Goal: Information Seeking & Learning: Learn about a topic

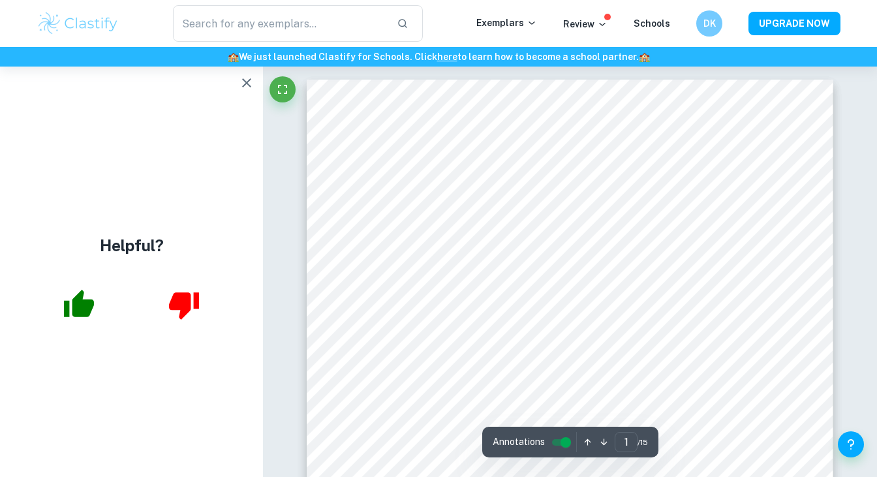
click at [249, 86] on icon "button" at bounding box center [246, 82] width 9 height 9
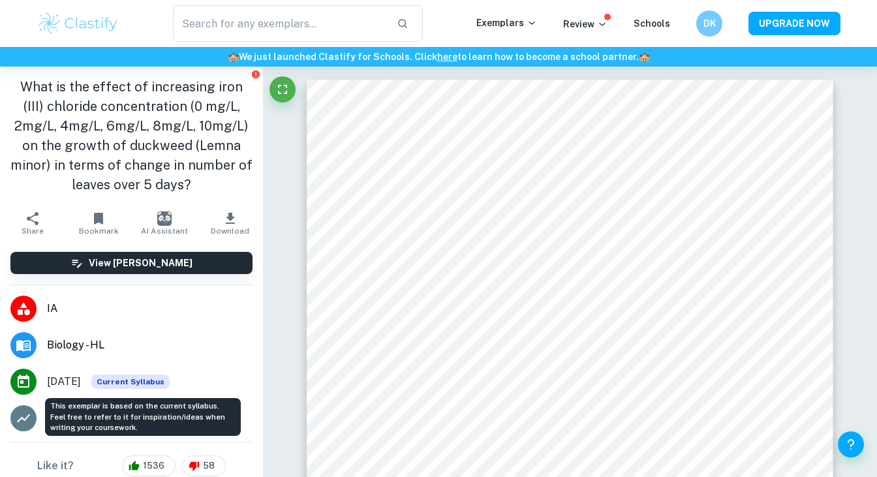
click at [134, 383] on span "Current Syllabus" at bounding box center [130, 382] width 78 height 14
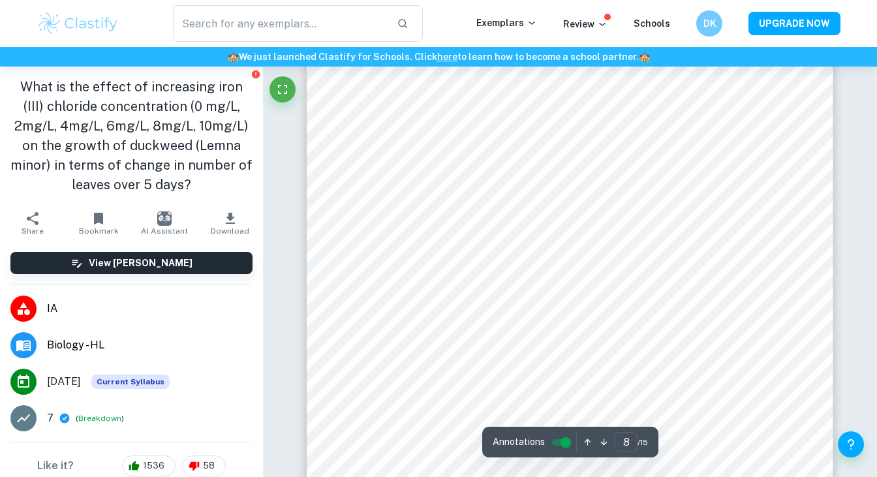
scroll to position [5567, 0]
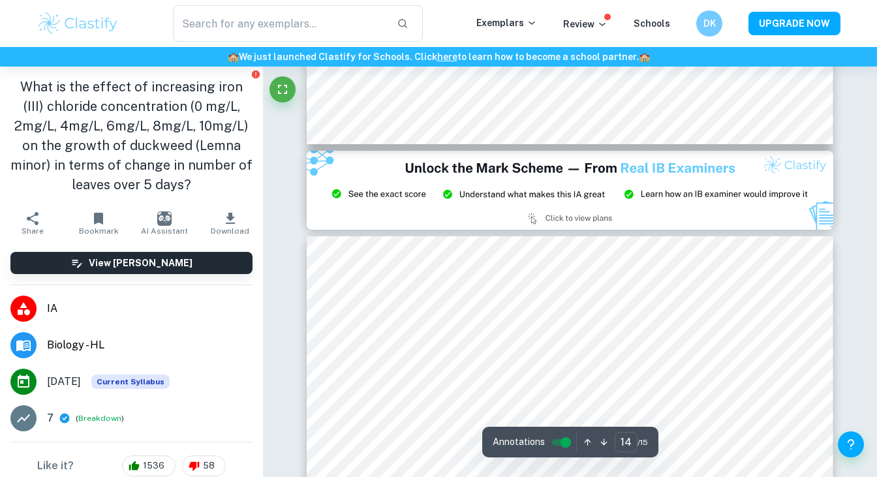
type input "15"
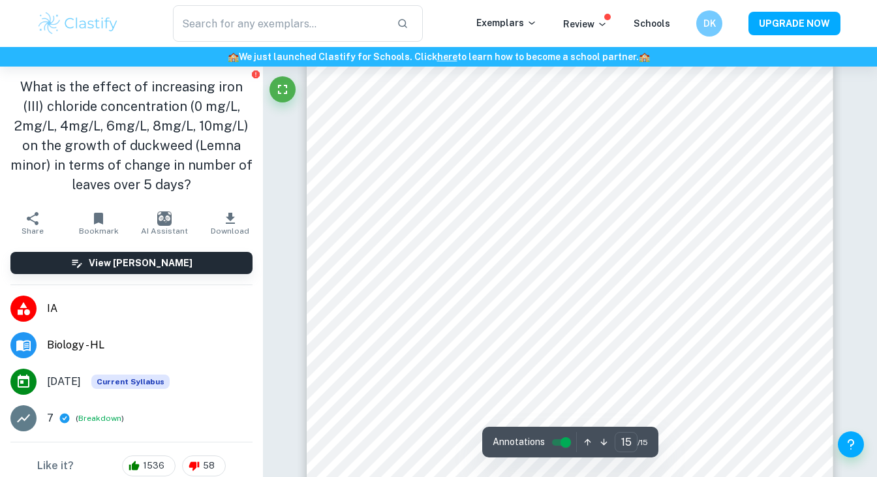
scroll to position [10997, 0]
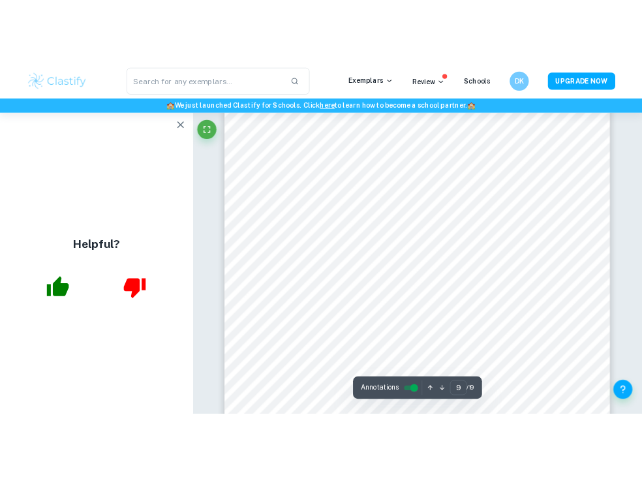
scroll to position [6464, 0]
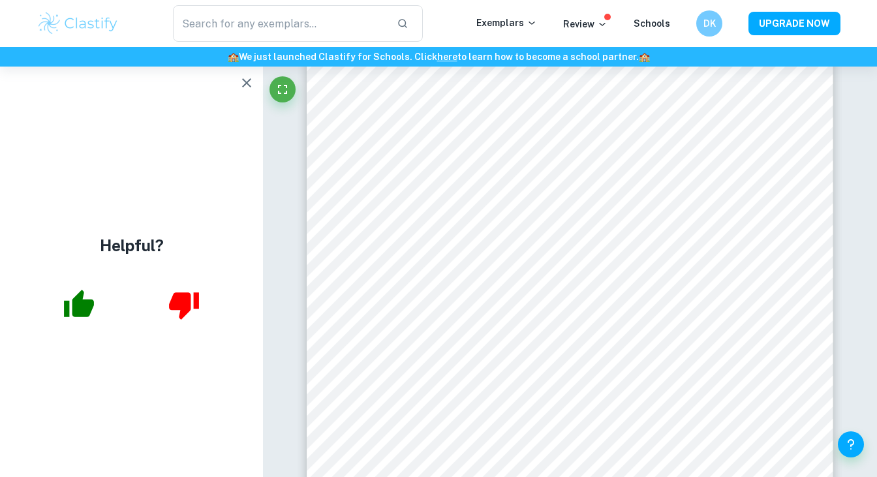
type input "14"
